Goal: Check status: Check status

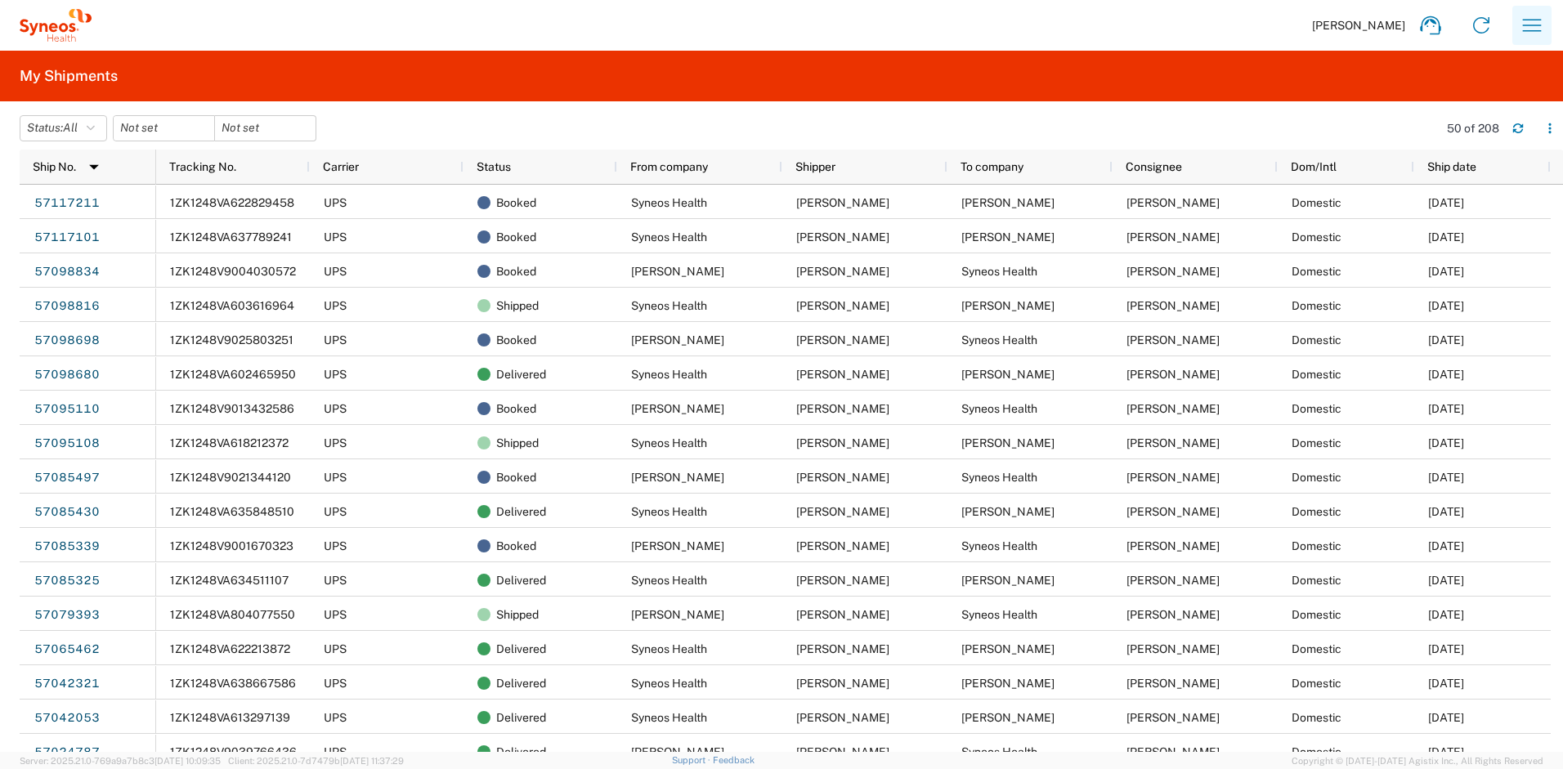
click at [1531, 29] on icon "button" at bounding box center [1532, 25] width 26 height 26
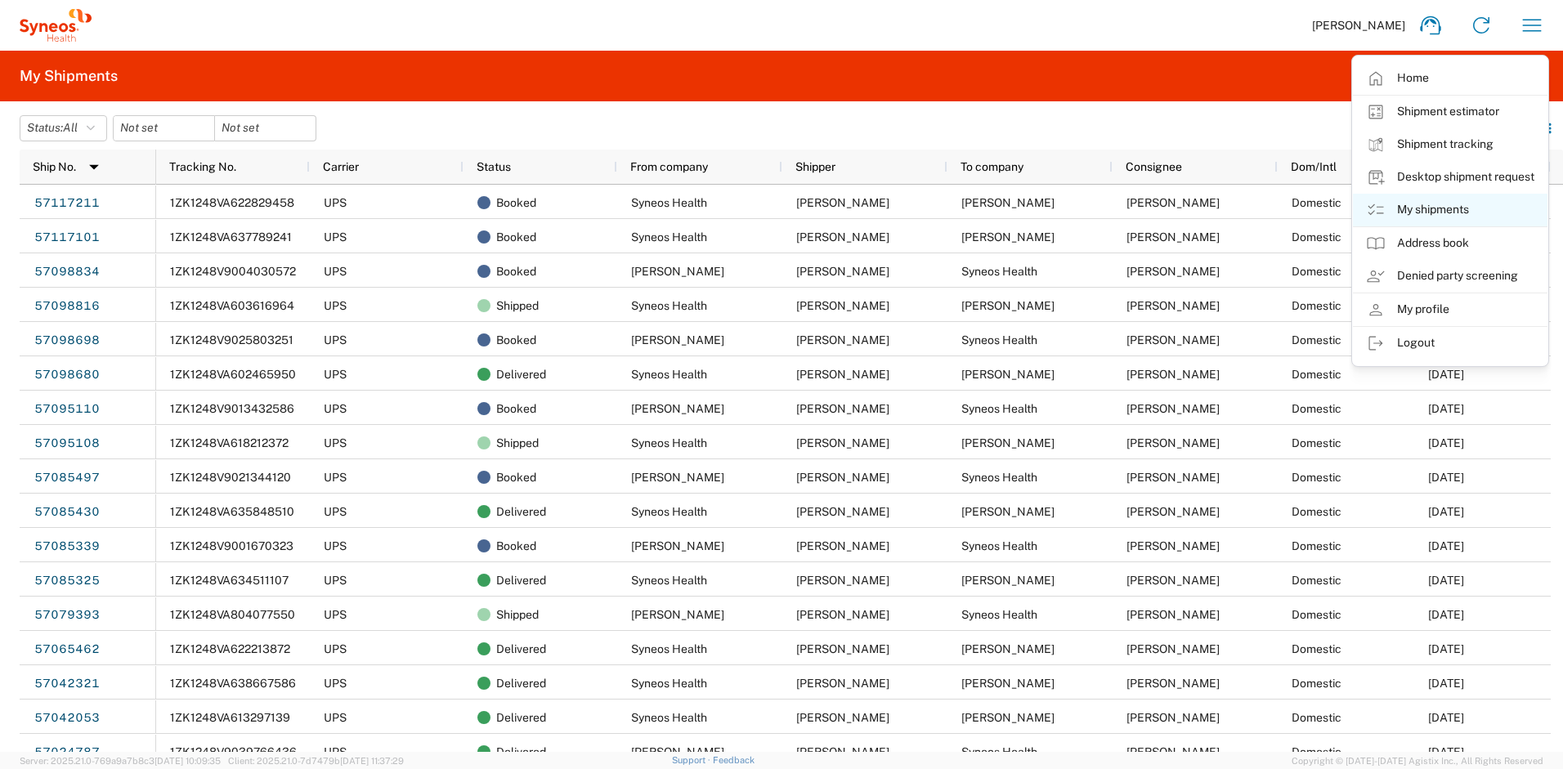
click at [1433, 208] on link "My shipments" at bounding box center [1450, 210] width 195 height 33
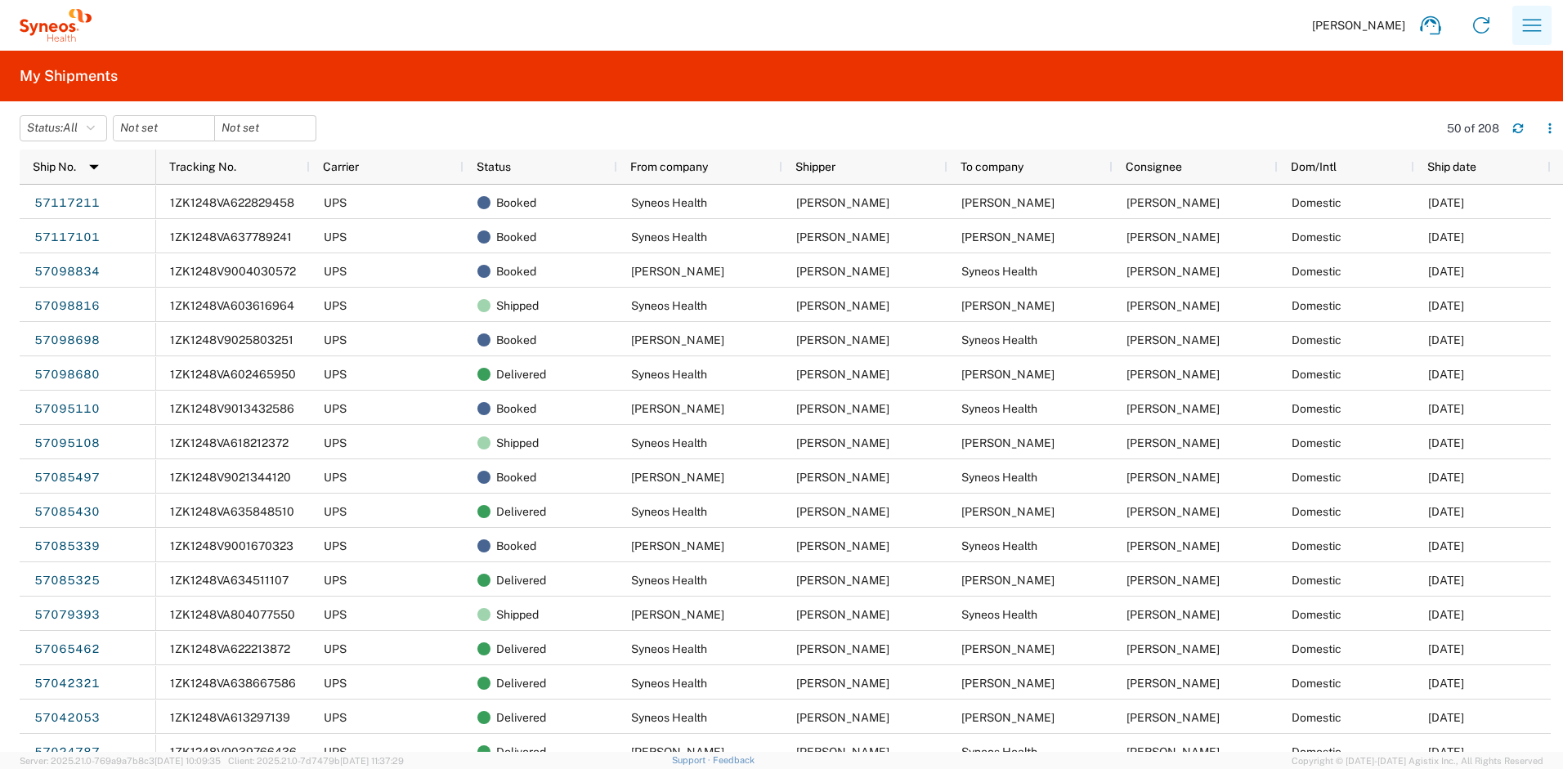
click at [1540, 29] on icon "button" at bounding box center [1532, 25] width 26 height 26
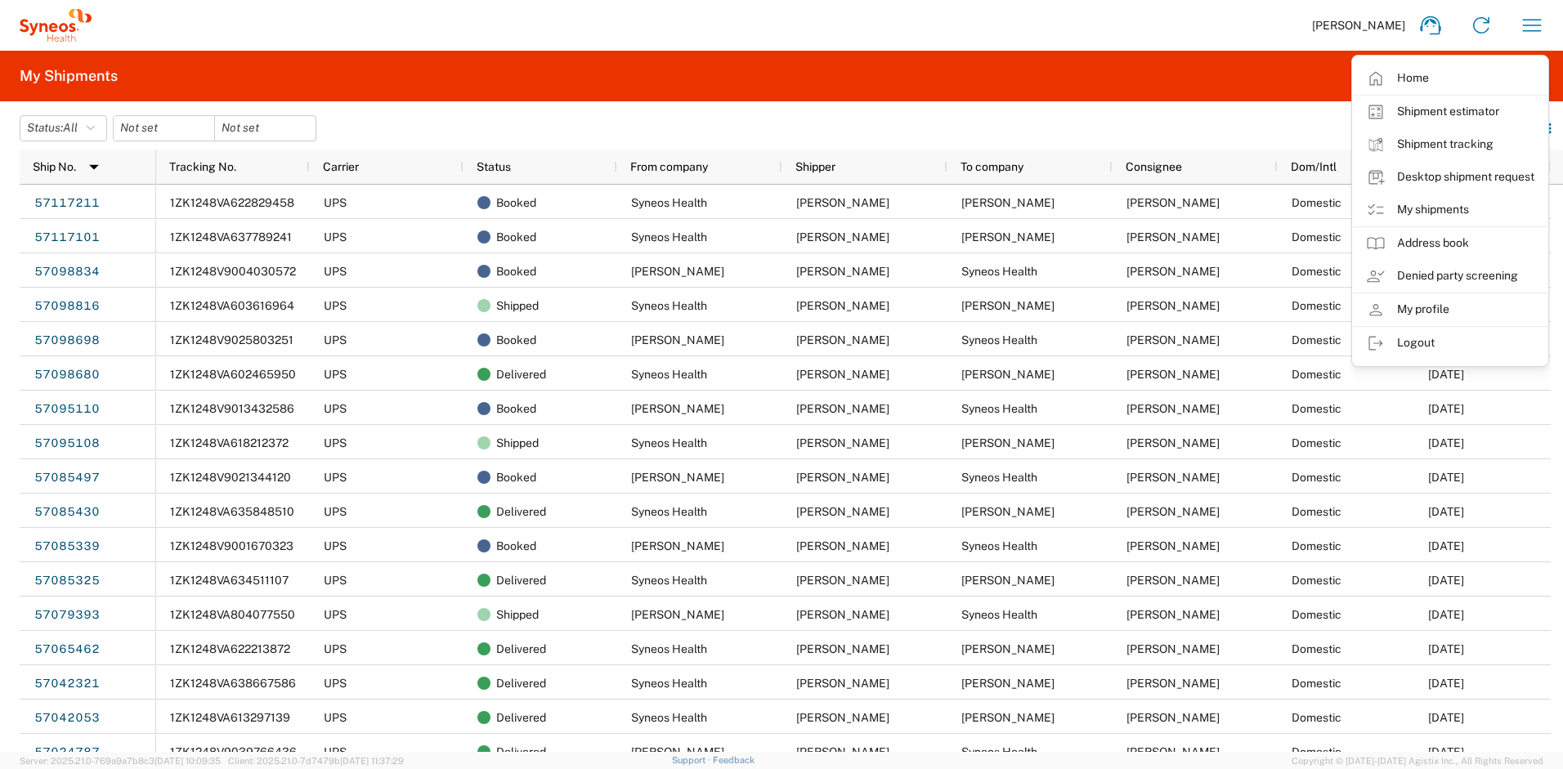
click at [1295, 90] on agx-form-header "My Shipments" at bounding box center [781, 76] width 1563 height 51
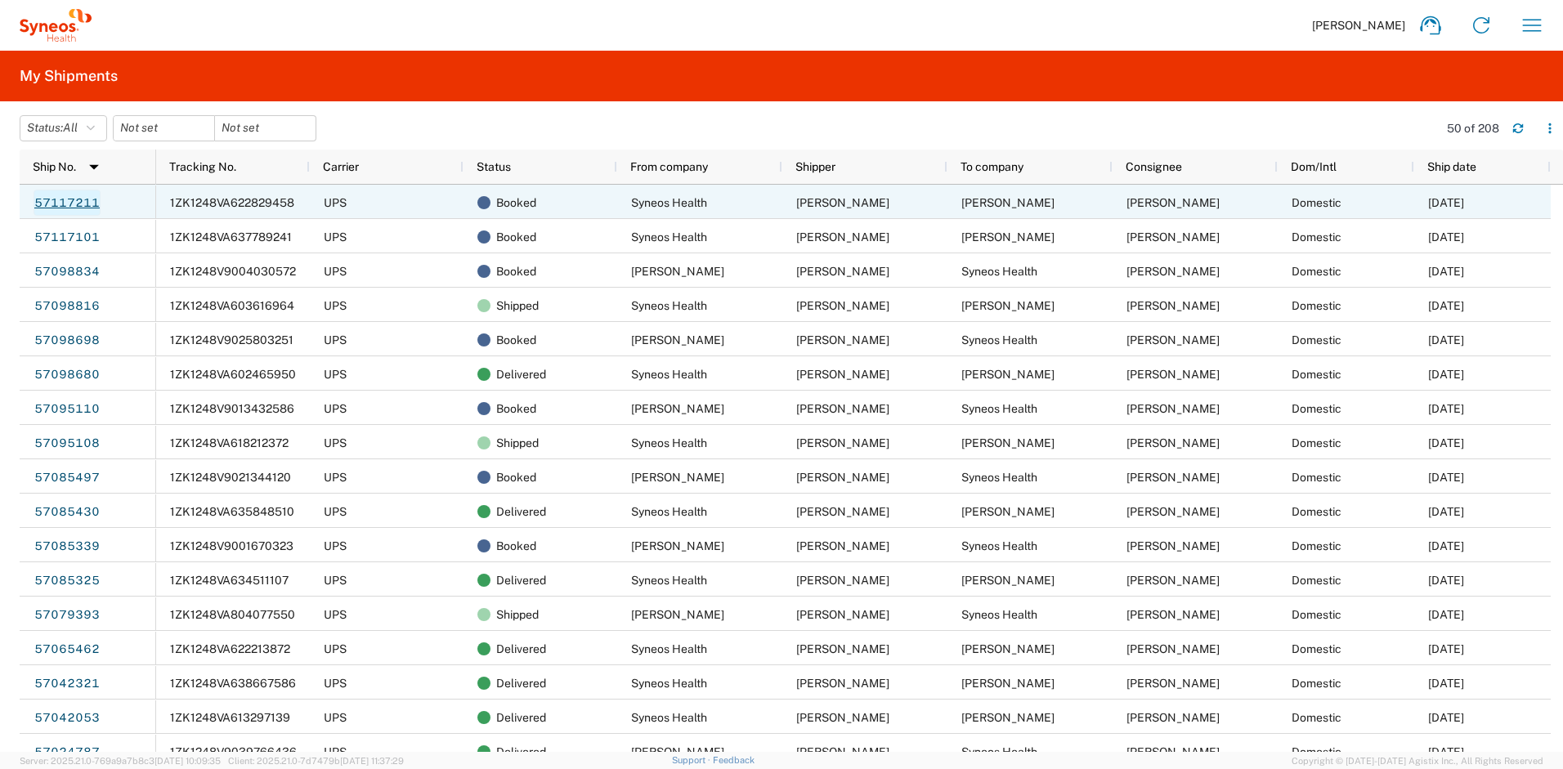
click at [94, 204] on link "57117211" at bounding box center [67, 203] width 67 height 26
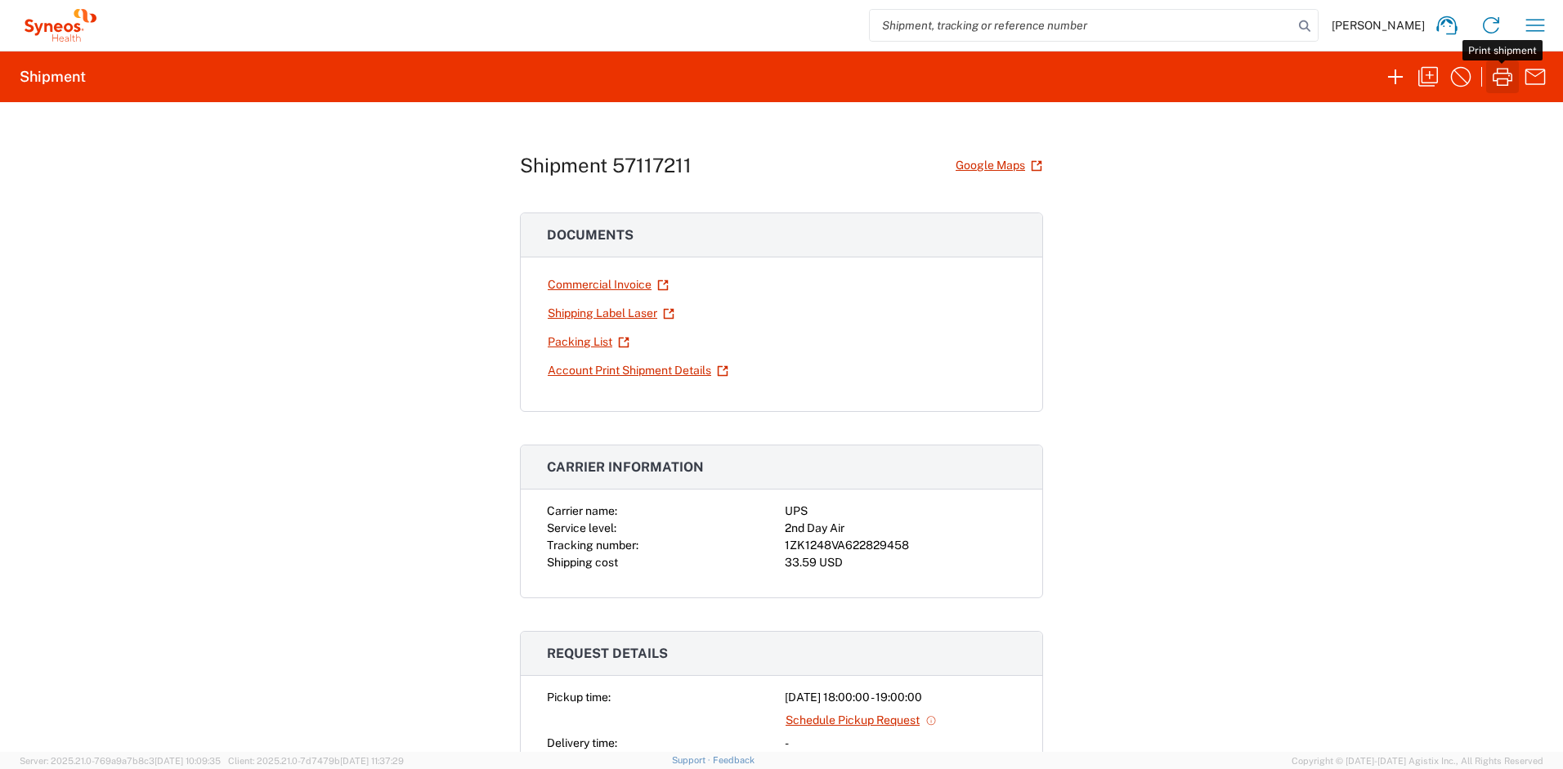
click at [1497, 76] on icon "button" at bounding box center [1503, 77] width 26 height 26
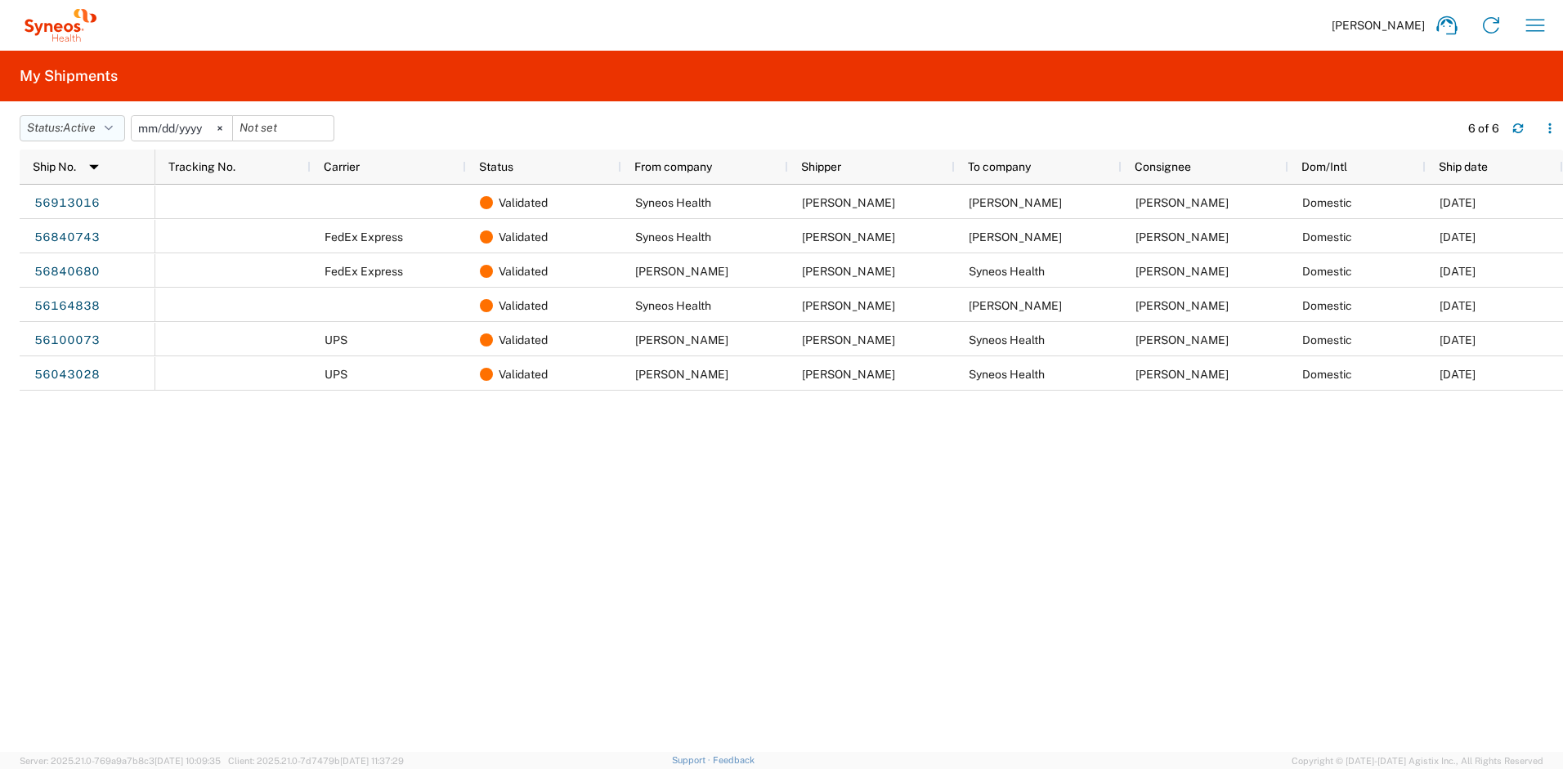
click at [113, 132] on icon "button" at bounding box center [109, 128] width 8 height 11
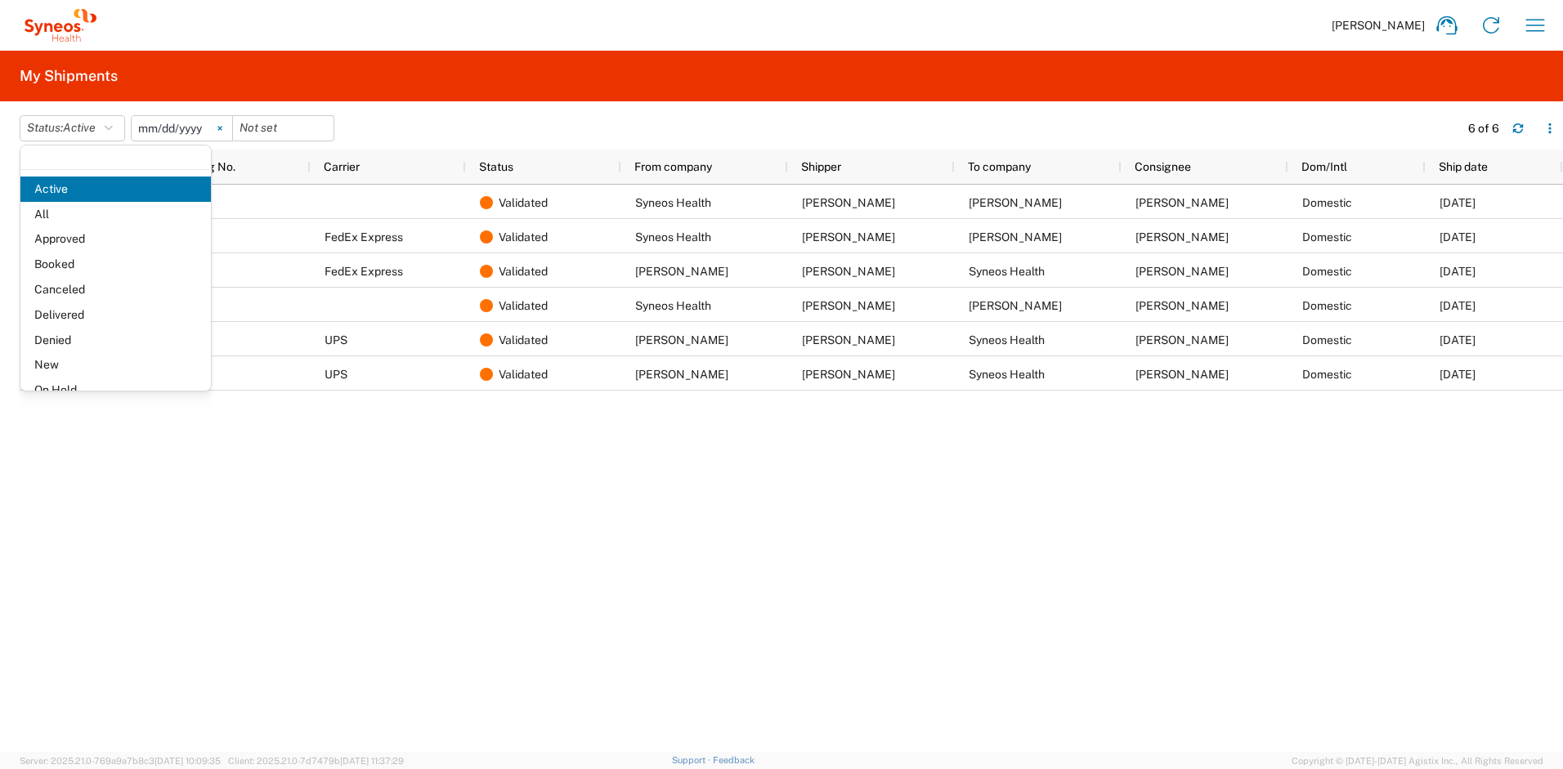
click at [225, 124] on svg-icon at bounding box center [220, 128] width 25 height 25
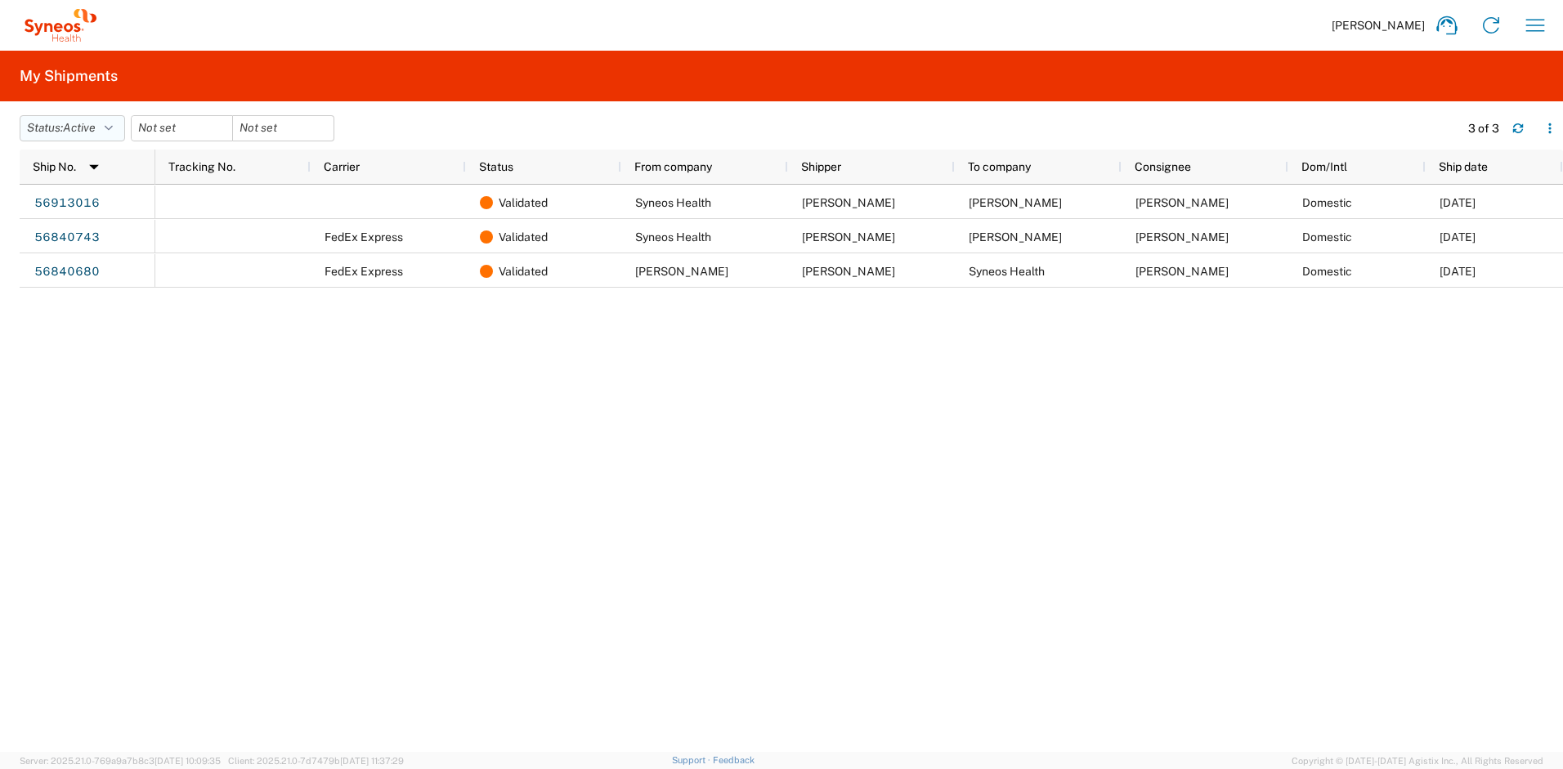
click at [113, 126] on icon "button" at bounding box center [109, 128] width 8 height 11
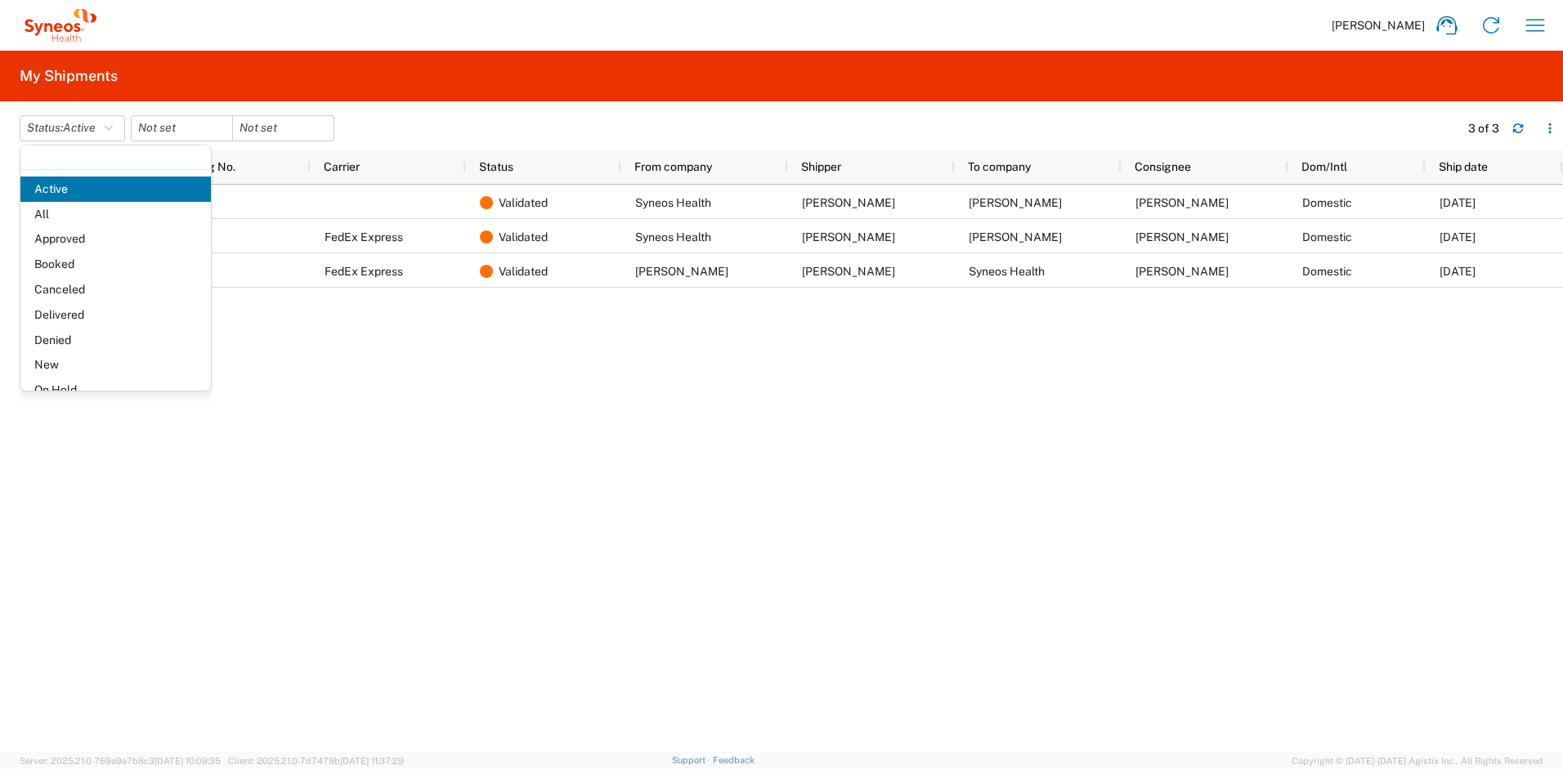
click at [68, 211] on span "All" at bounding box center [115, 214] width 191 height 25
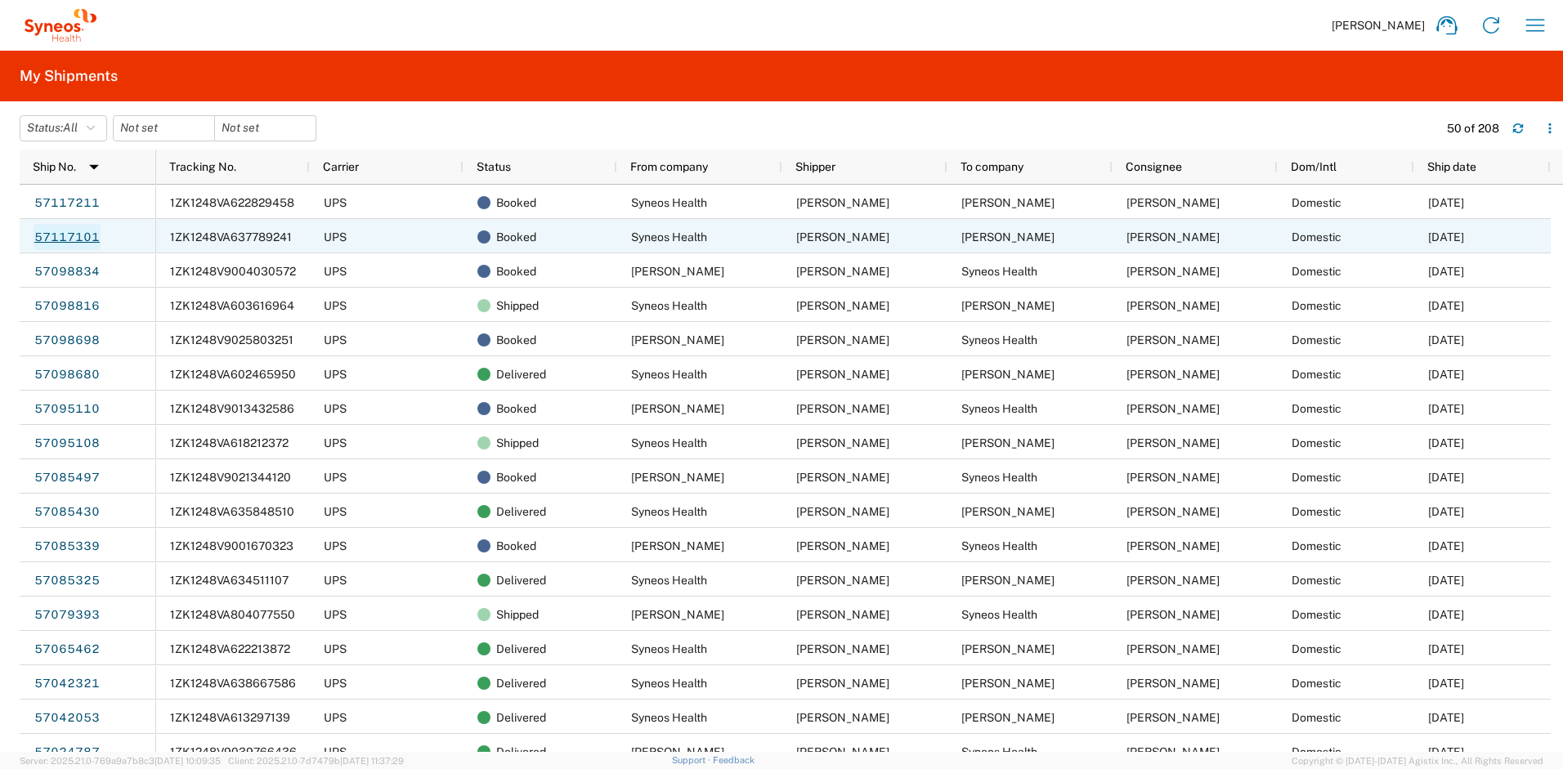
click at [83, 236] on link "57117101" at bounding box center [67, 237] width 67 height 26
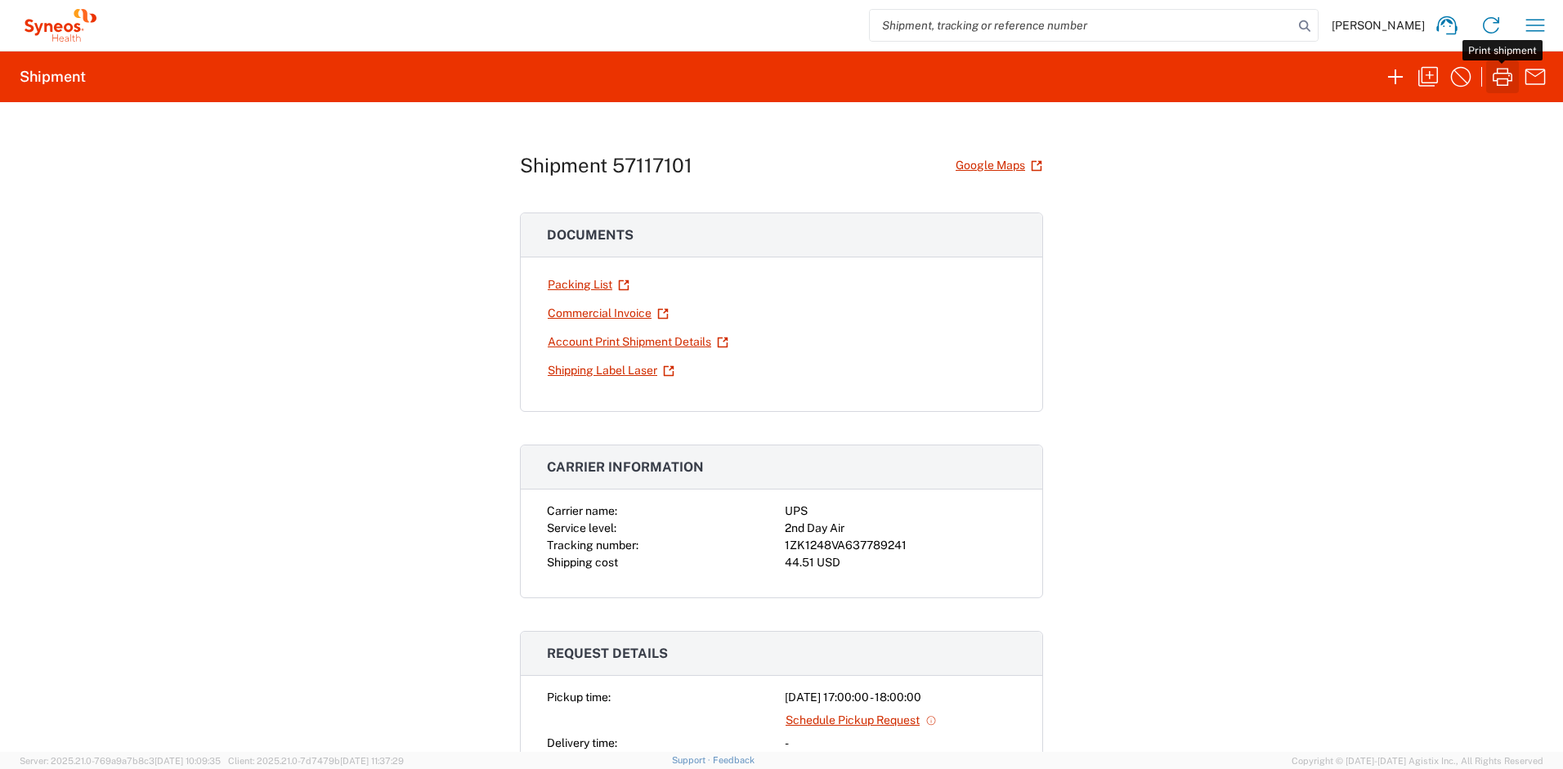
click at [1493, 78] on icon "button" at bounding box center [1503, 77] width 20 height 18
